Goal: Find specific fact

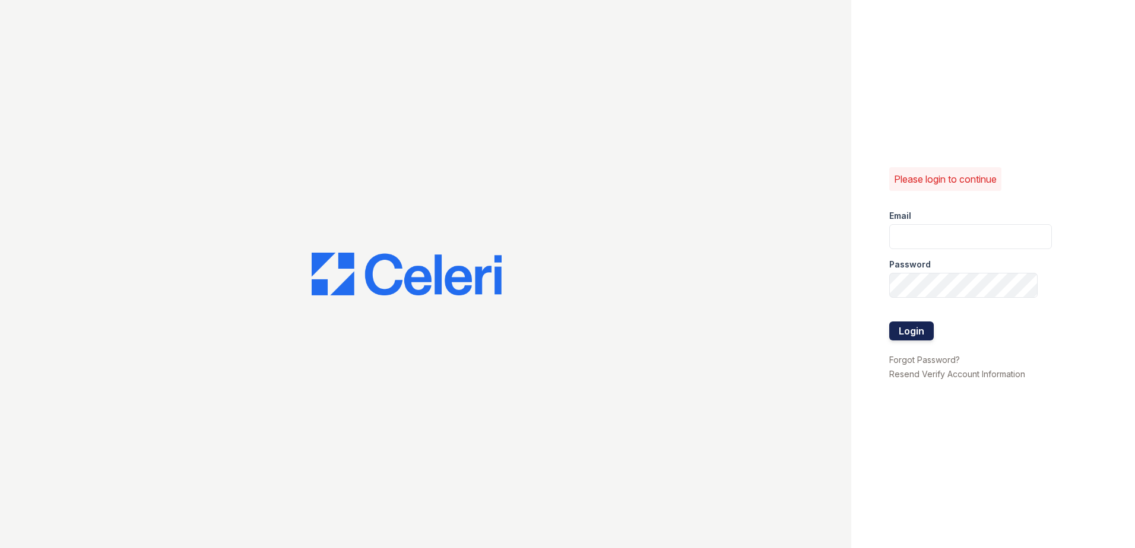
type input "[EMAIL_ADDRESS][DOMAIN_NAME]"
click at [916, 330] on button "Login" at bounding box center [911, 331] width 45 height 19
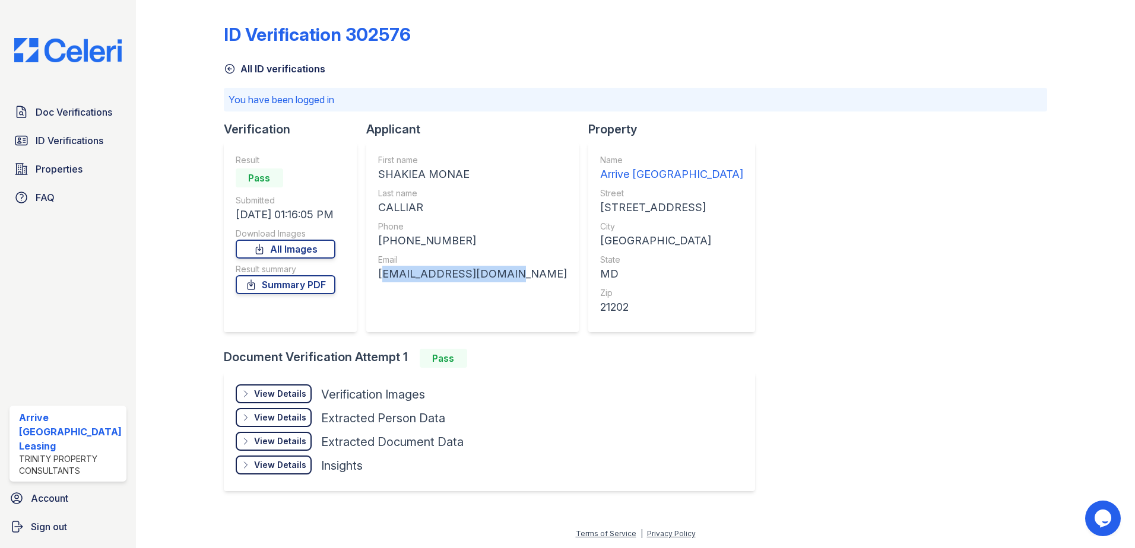
drag, startPoint x: 485, startPoint y: 276, endPoint x: 374, endPoint y: 275, distance: 111.0
click at [374, 275] on div "First name SHAKIEA MONAE Last name CALLIAR Phone +14435221350 Email kieacallier…" at bounding box center [472, 237] width 212 height 190
copy div "kieacallier@gmail.com"
click at [458, 241] on div "+14435221350" at bounding box center [472, 241] width 189 height 17
drag, startPoint x: 455, startPoint y: 241, endPoint x: 390, endPoint y: 242, distance: 64.7
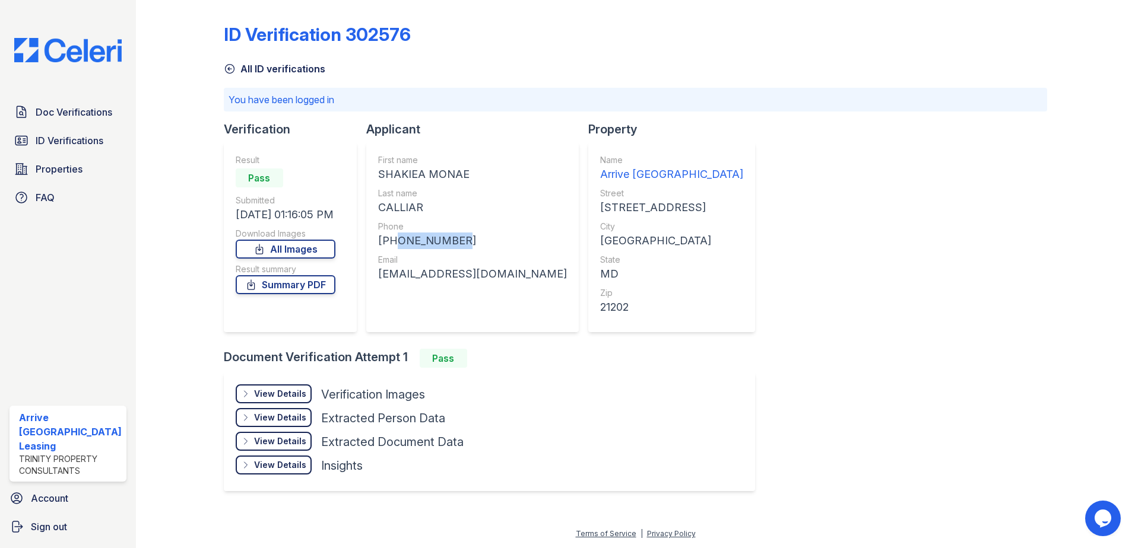
click at [390, 242] on div "+14435221350" at bounding box center [472, 241] width 189 height 17
copy div "4435221350"
drag, startPoint x: 420, startPoint y: 205, endPoint x: 374, endPoint y: 208, distance: 45.2
click at [374, 208] on div "First name SHAKIEA MONAE Last name CALLIAR Phone +14435221350 Email kieacallier…" at bounding box center [472, 237] width 212 height 190
copy div "CALLIAR"
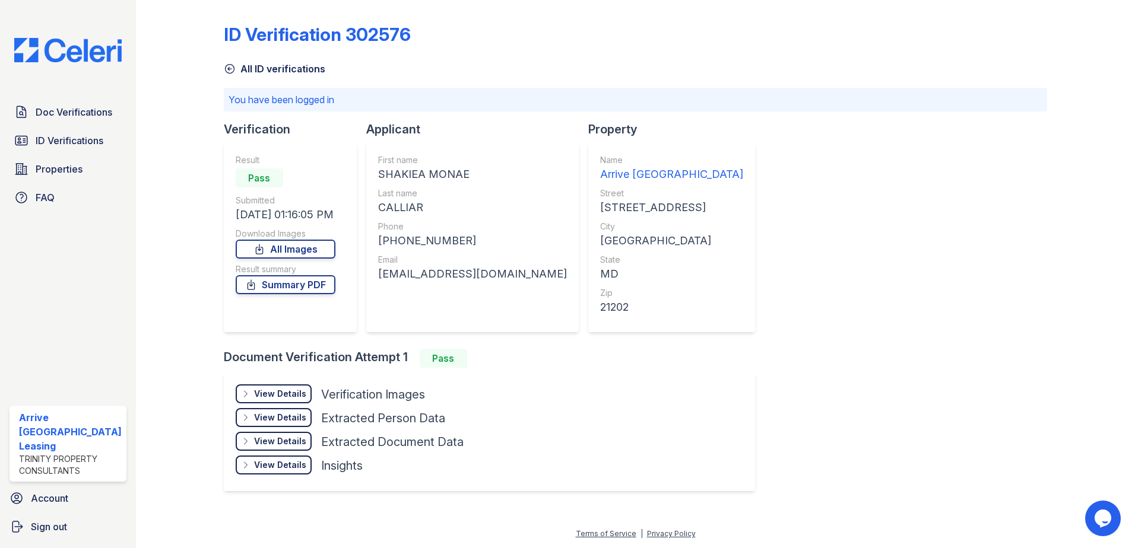
click at [427, 164] on div "First name" at bounding box center [472, 160] width 189 height 12
drag, startPoint x: 421, startPoint y: 174, endPoint x: 372, endPoint y: 173, distance: 49.3
click at [372, 173] on div "First name SHAKIEA MONAE Last name CALLIAR Phone +14435221350 Email kieacallier…" at bounding box center [472, 237] width 212 height 190
drag, startPoint x: 372, startPoint y: 173, endPoint x: 379, endPoint y: 171, distance: 6.9
copy div "SHAKIEA"
